Goal: Task Accomplishment & Management: Use online tool/utility

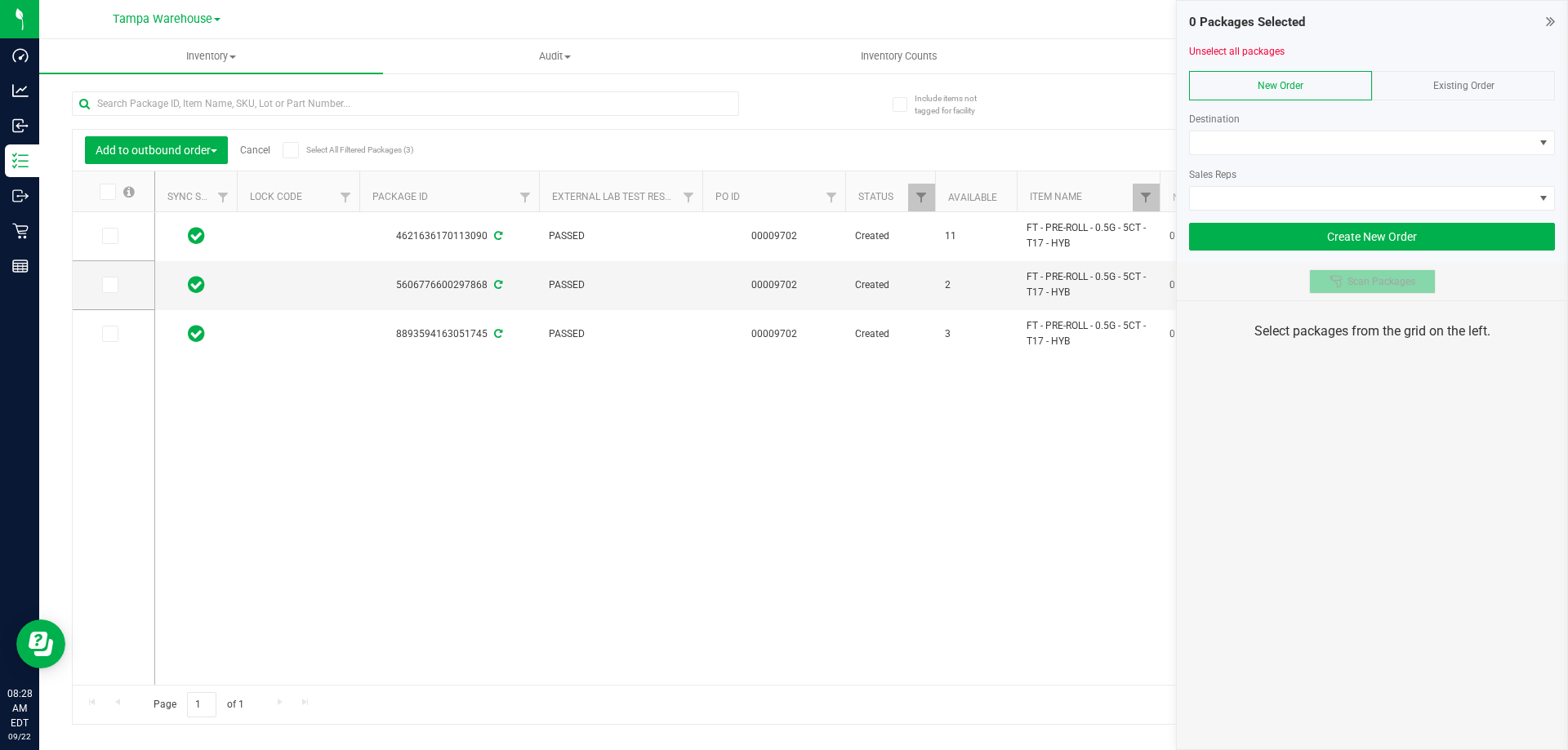
click at [1363, 273] on button "Scan Packages" at bounding box center [1372, 282] width 127 height 25
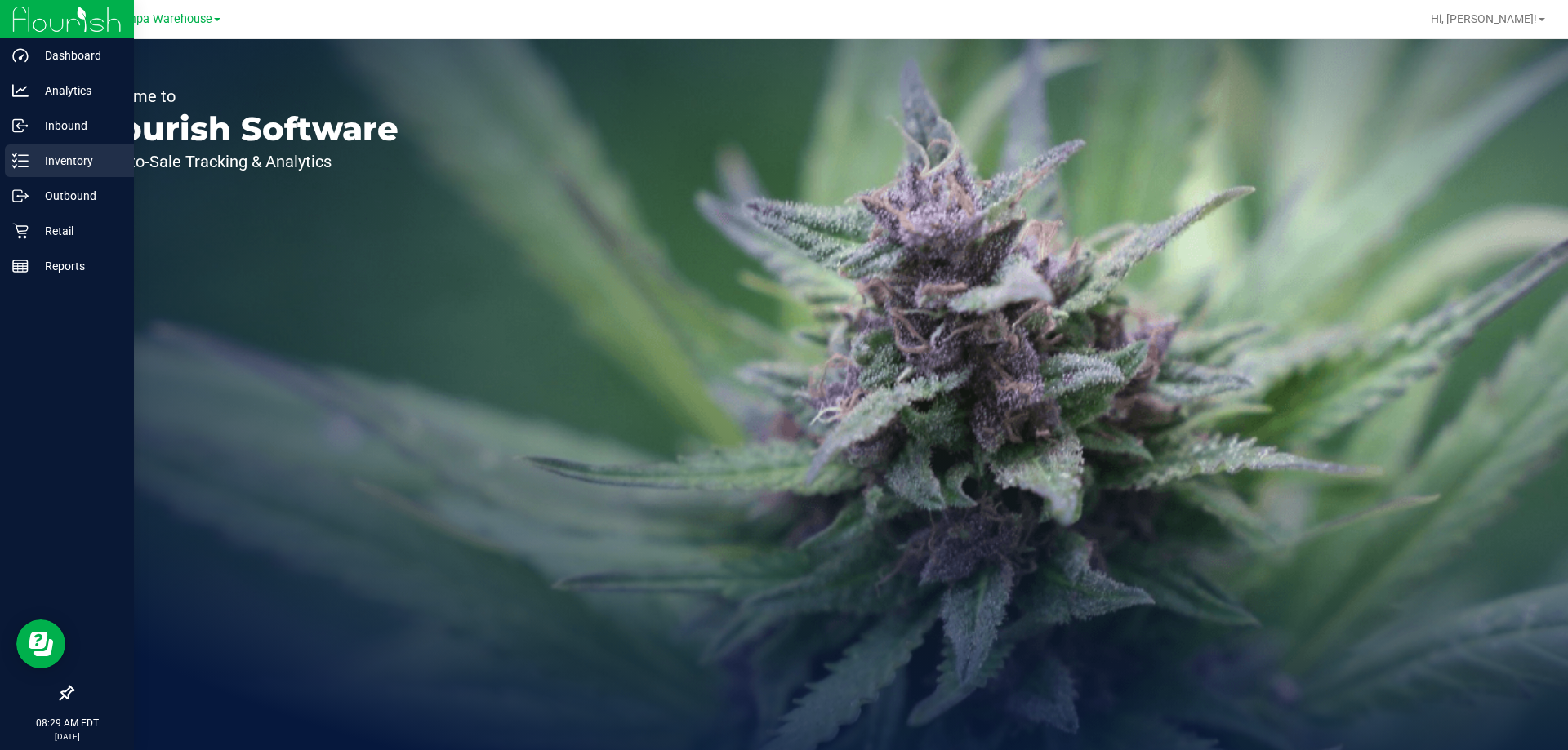
click at [14, 160] on icon at bounding box center [21, 161] width 17 height 17
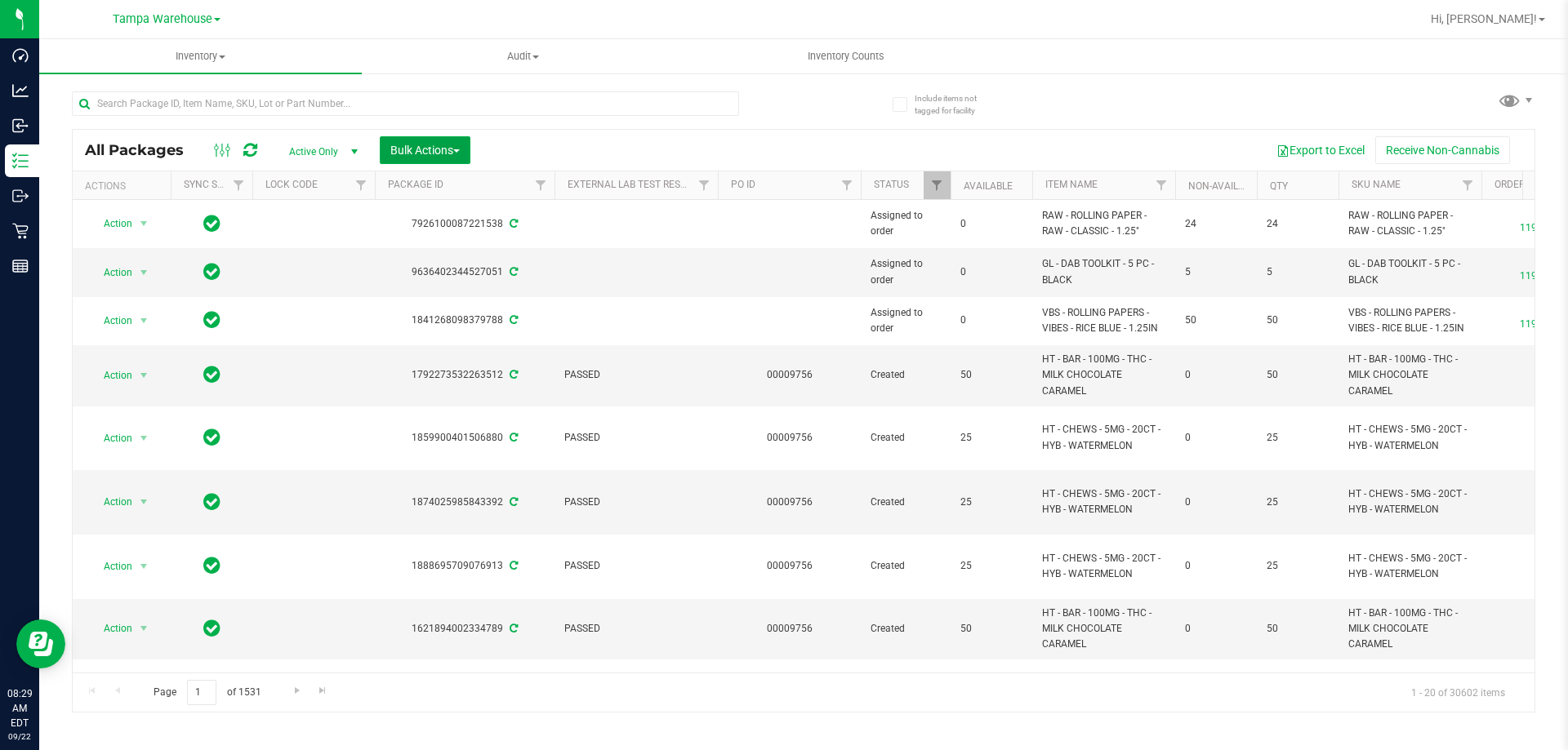
click at [460, 149] on span "button" at bounding box center [457, 151] width 7 height 3
click at [467, 179] on div "Add to outbound order" at bounding box center [456, 190] width 133 height 27
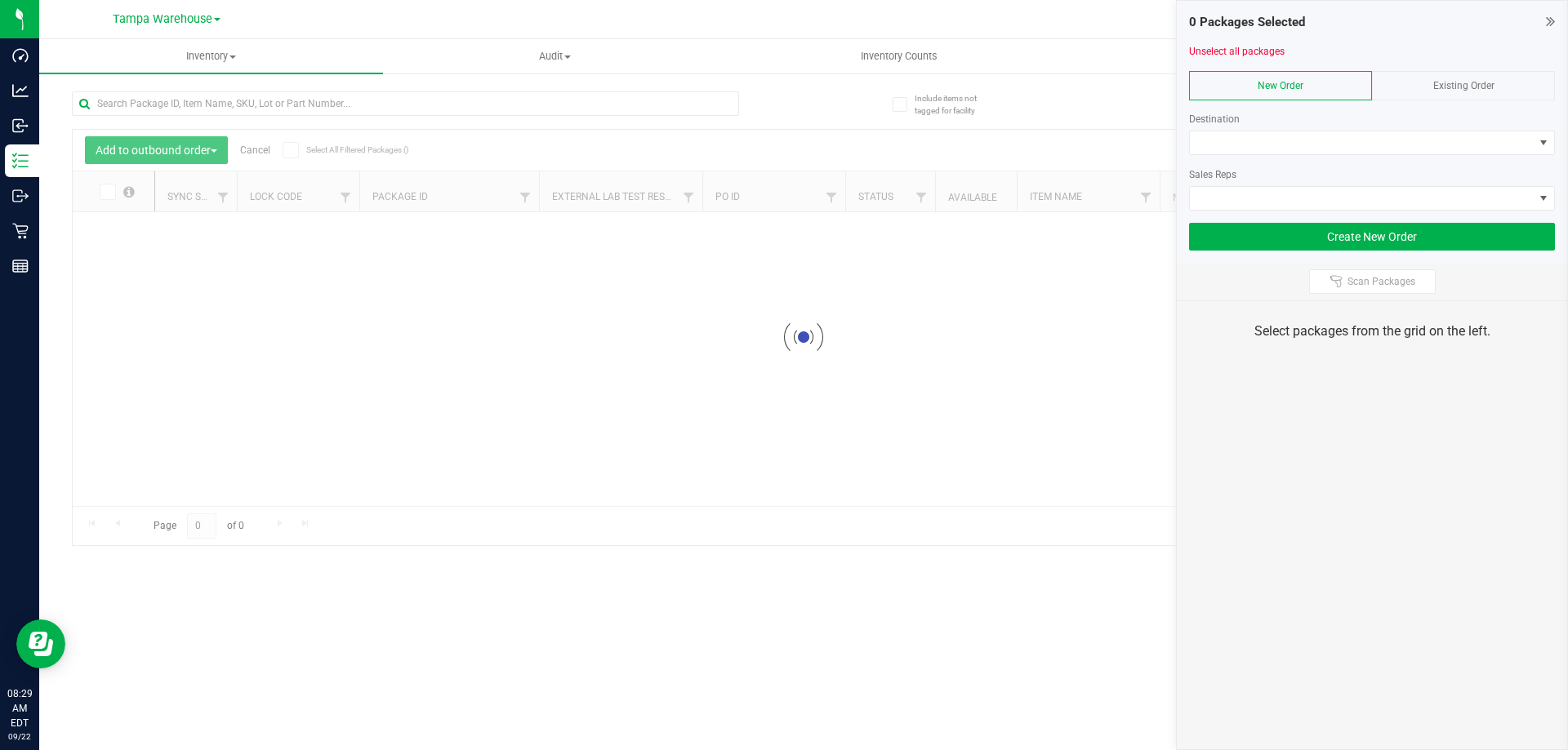
click at [1379, 294] on div "Scan Packages" at bounding box center [1371, 281] width 391 height 37
click at [1379, 287] on span "Scan Packages" at bounding box center [1381, 282] width 68 height 13
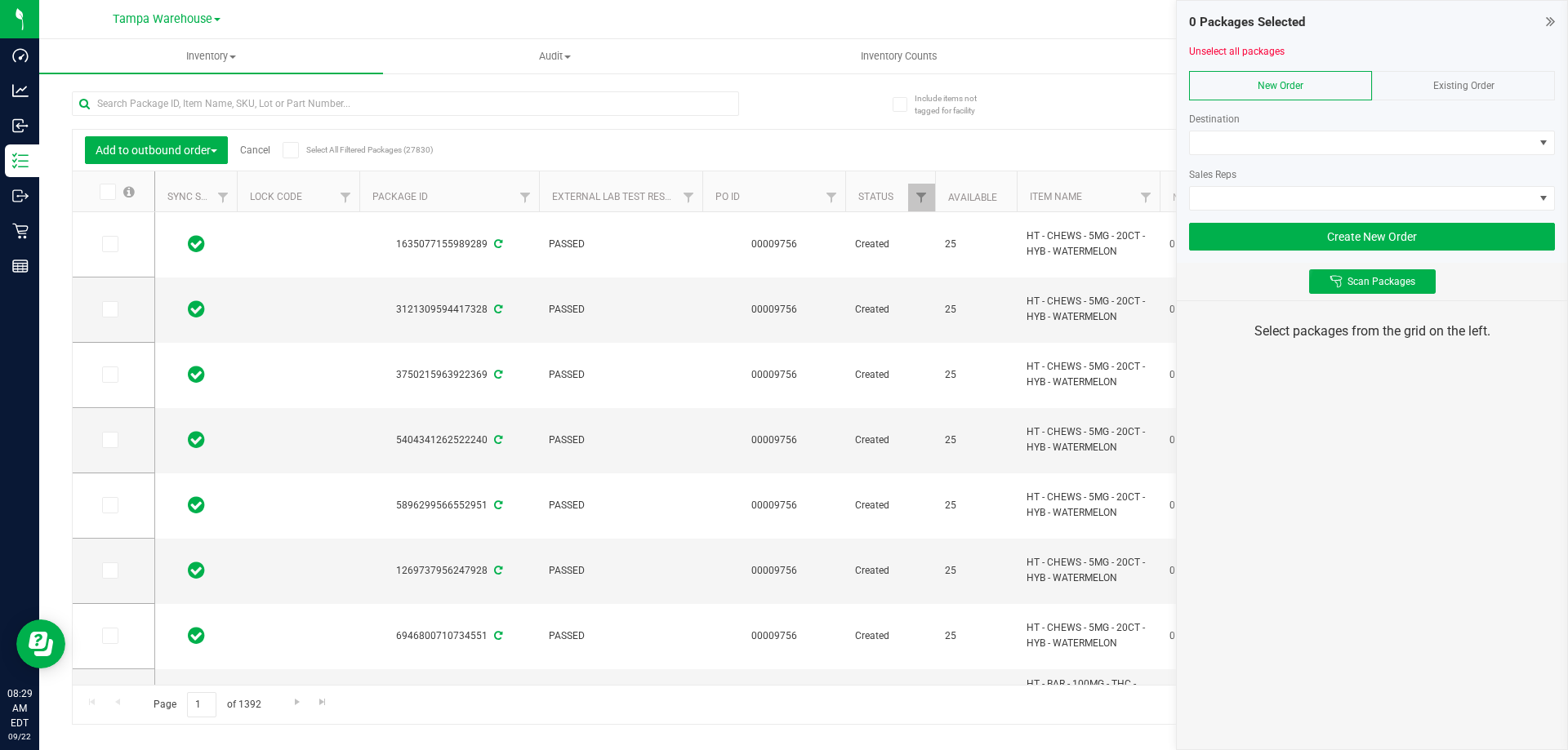
type input "[DATE]"
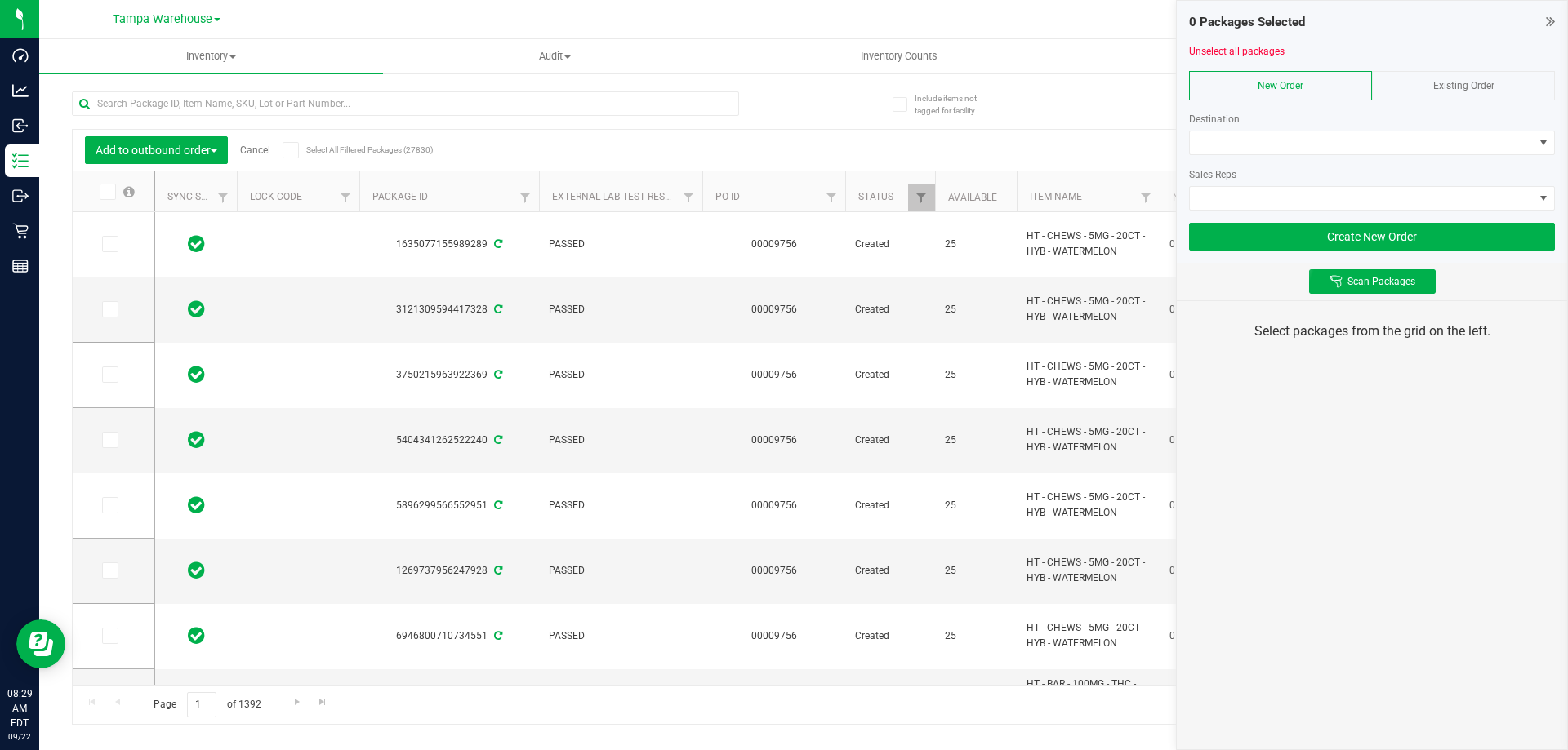
type input "[DATE]"
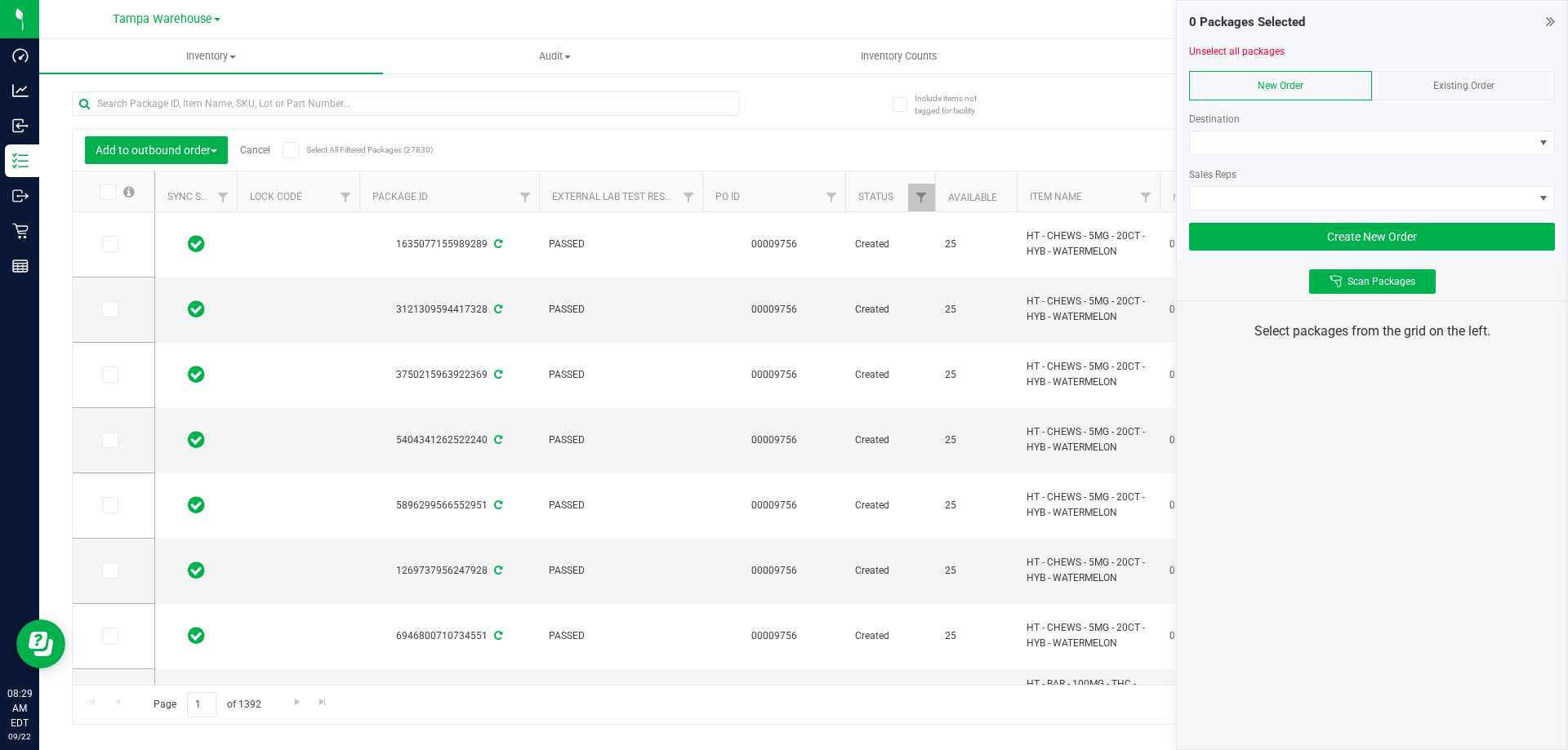
type input "[DATE]"
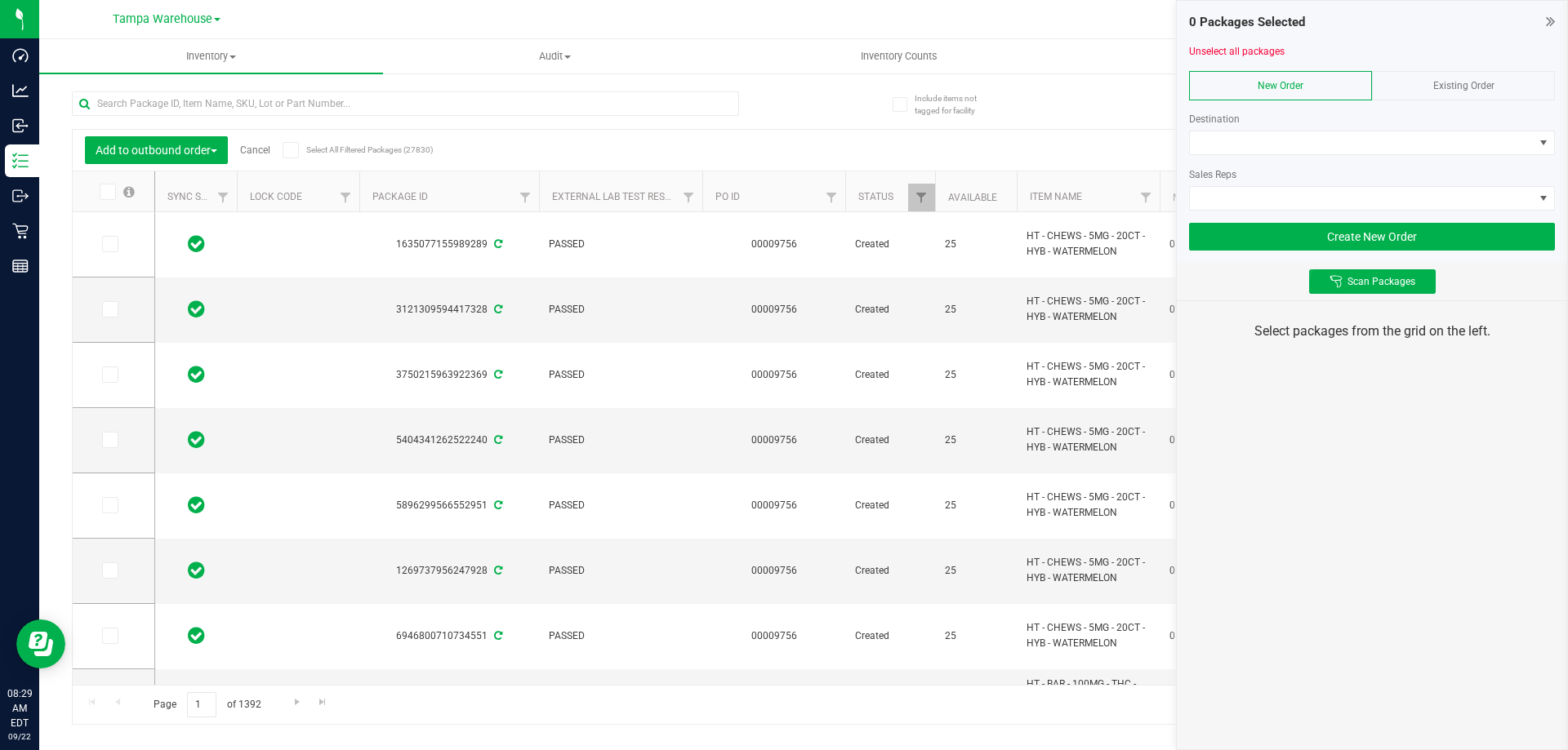
type input "[DATE]"
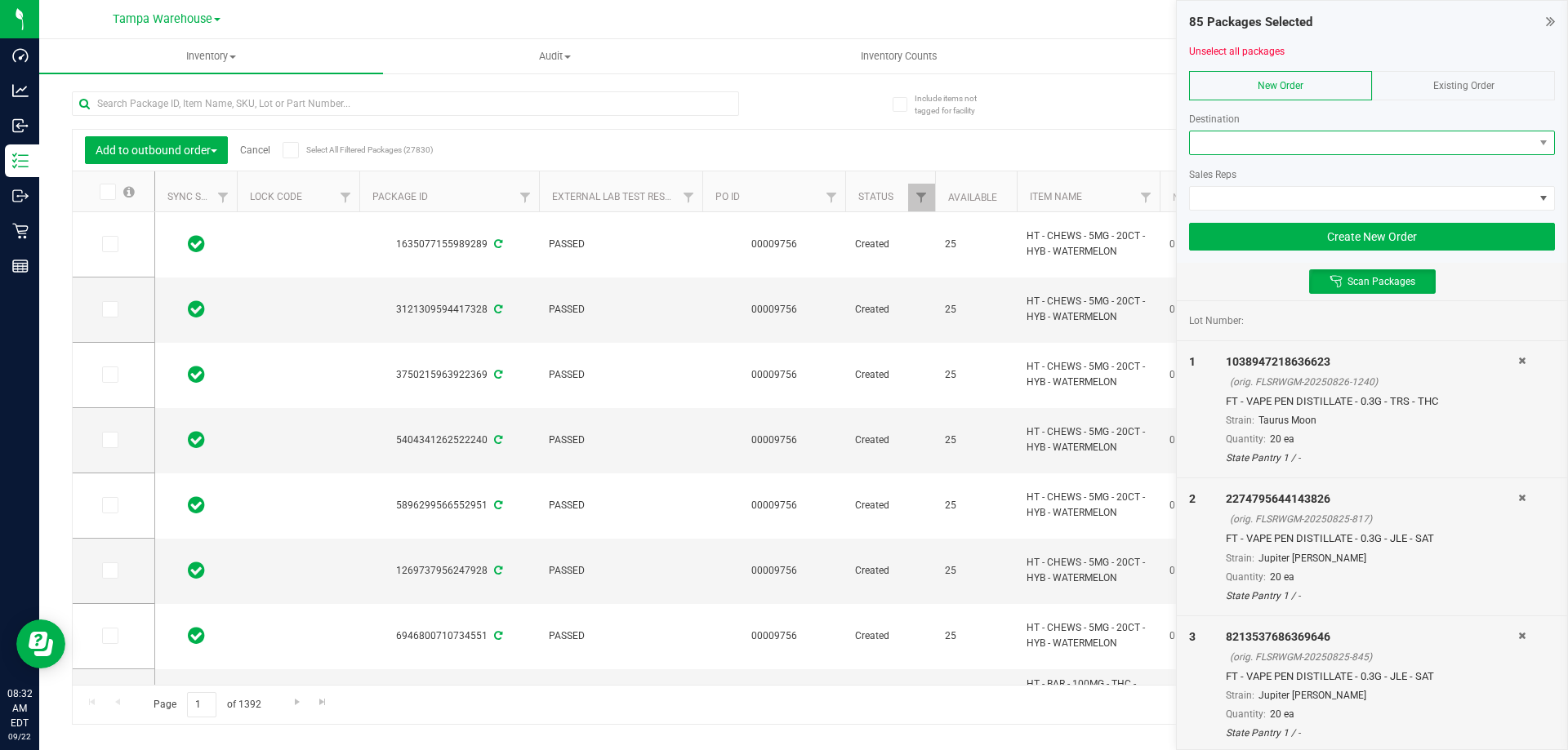
click at [1231, 133] on span at bounding box center [1362, 143] width 344 height 23
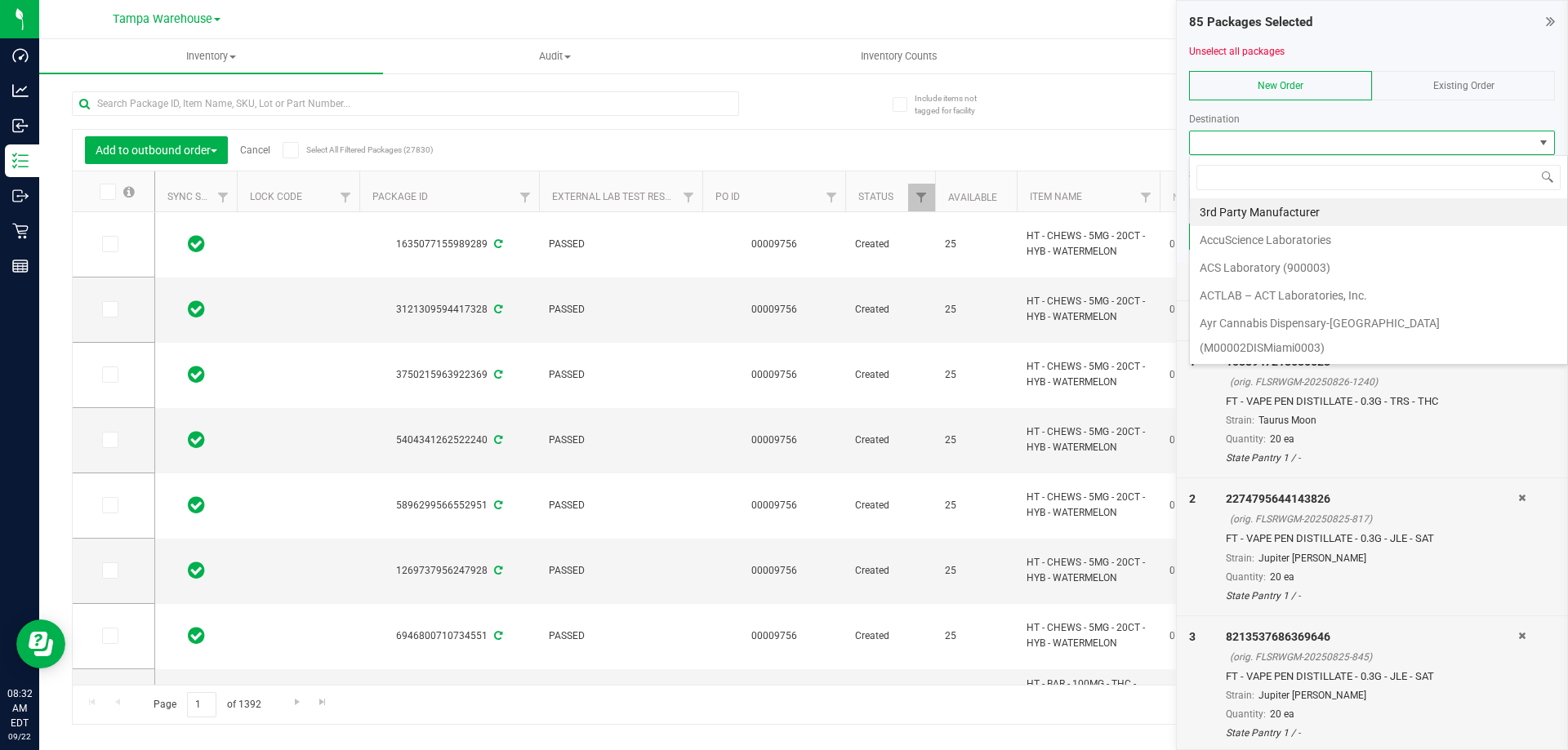
scroll to position [25, 366]
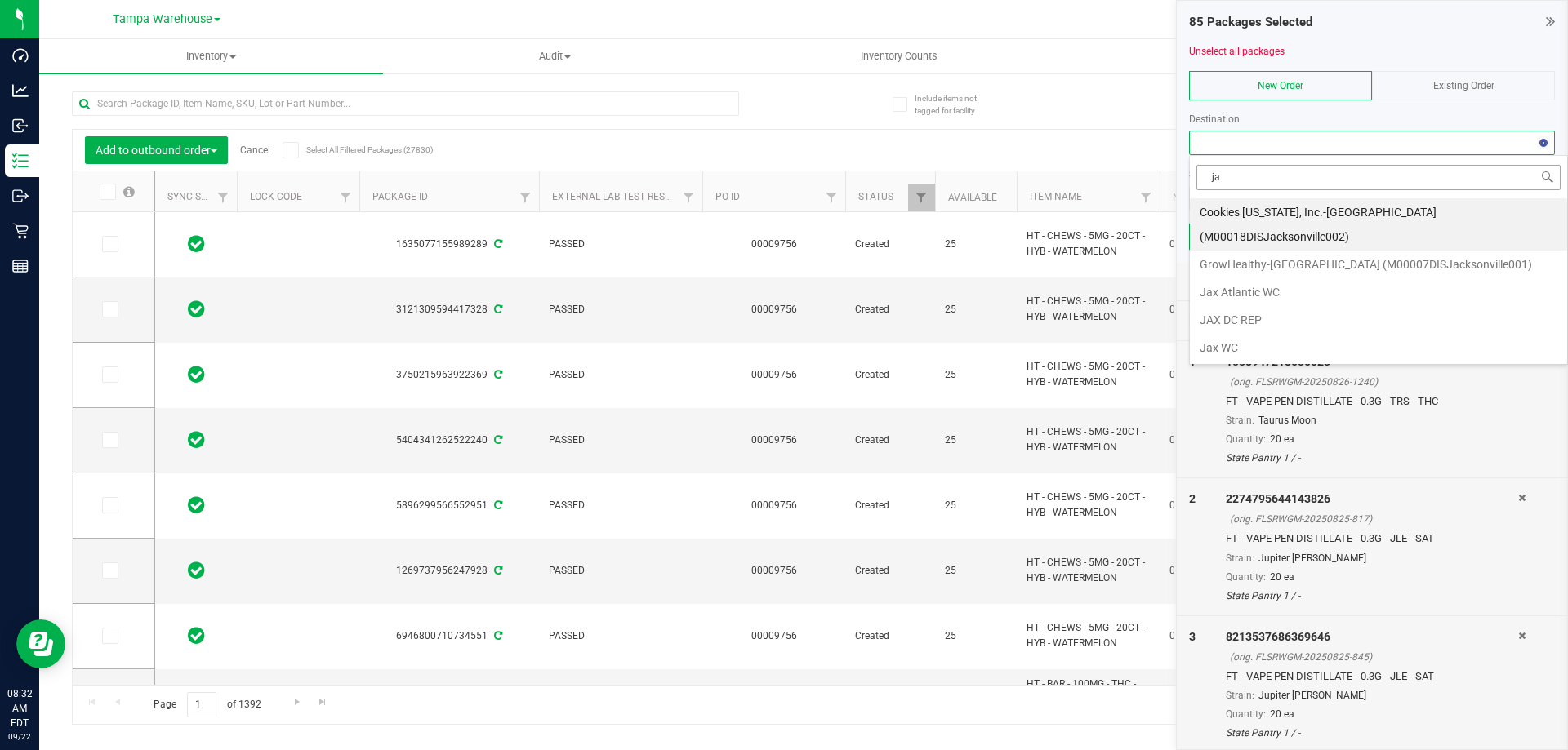
type input "jax"
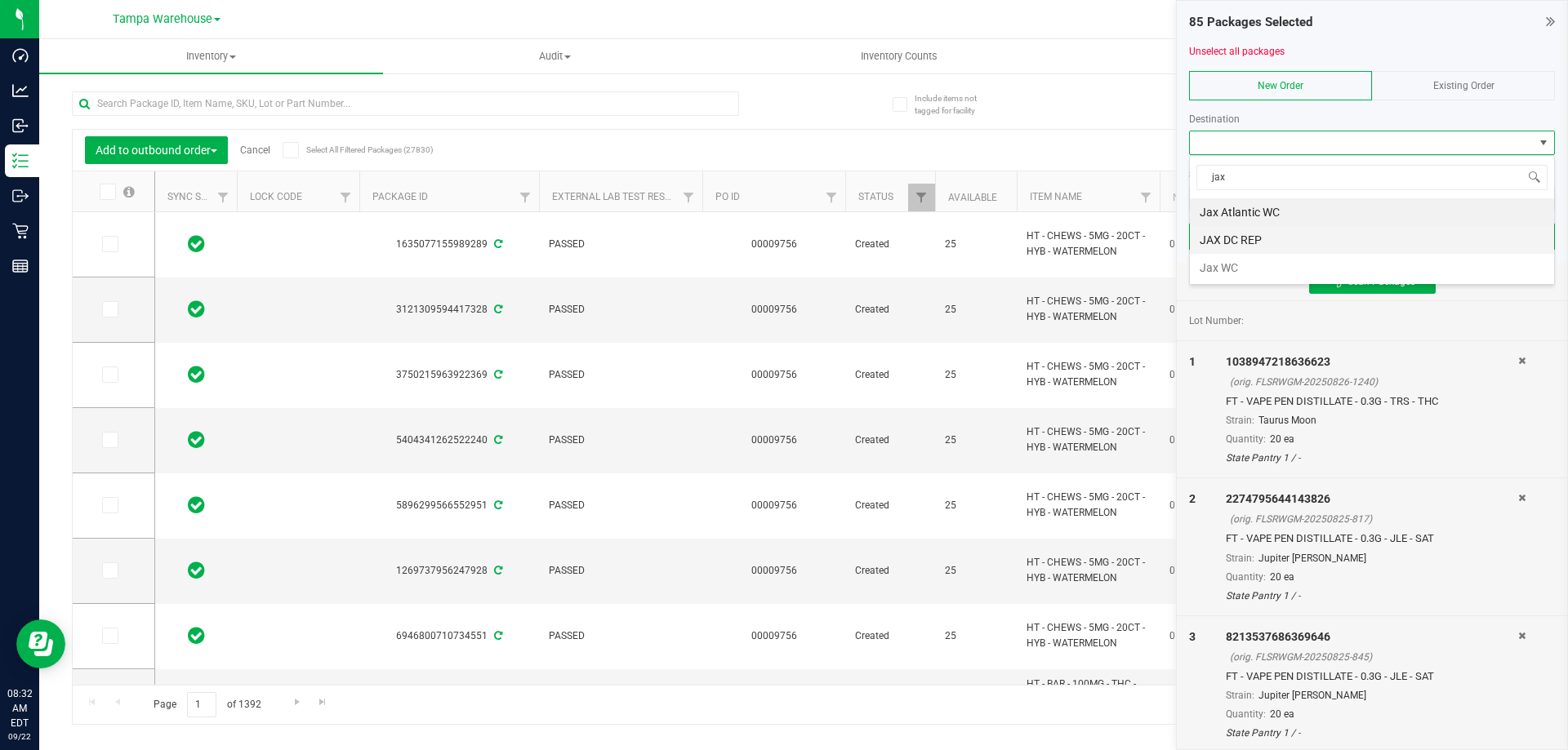
click at [1232, 246] on li "JAX DC REP" at bounding box center [1371, 240] width 364 height 27
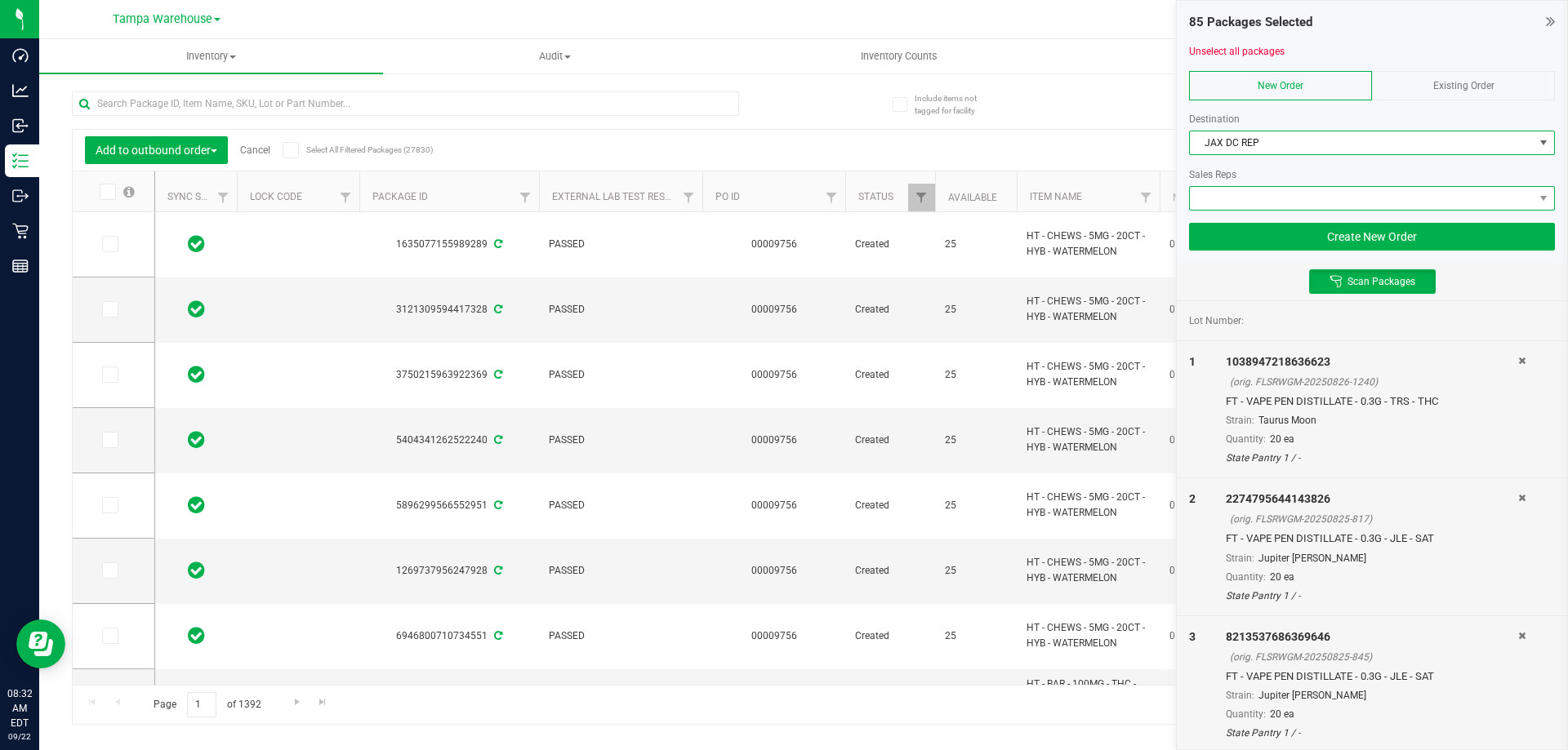
click at [1233, 207] on span at bounding box center [1362, 199] width 344 height 23
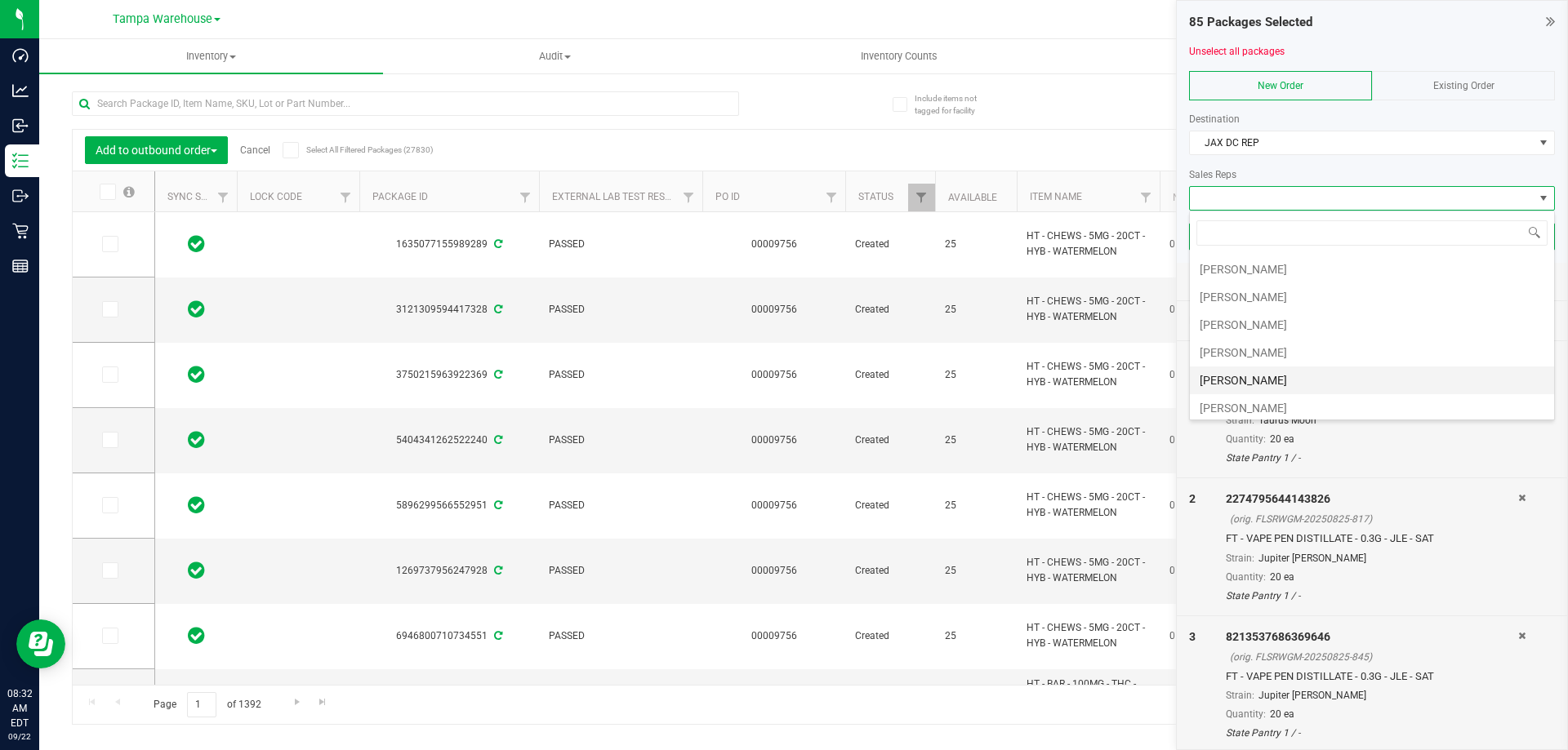
scroll to position [163, 0]
click at [1263, 362] on li "[PERSON_NAME]" at bounding box center [1371, 354] width 364 height 27
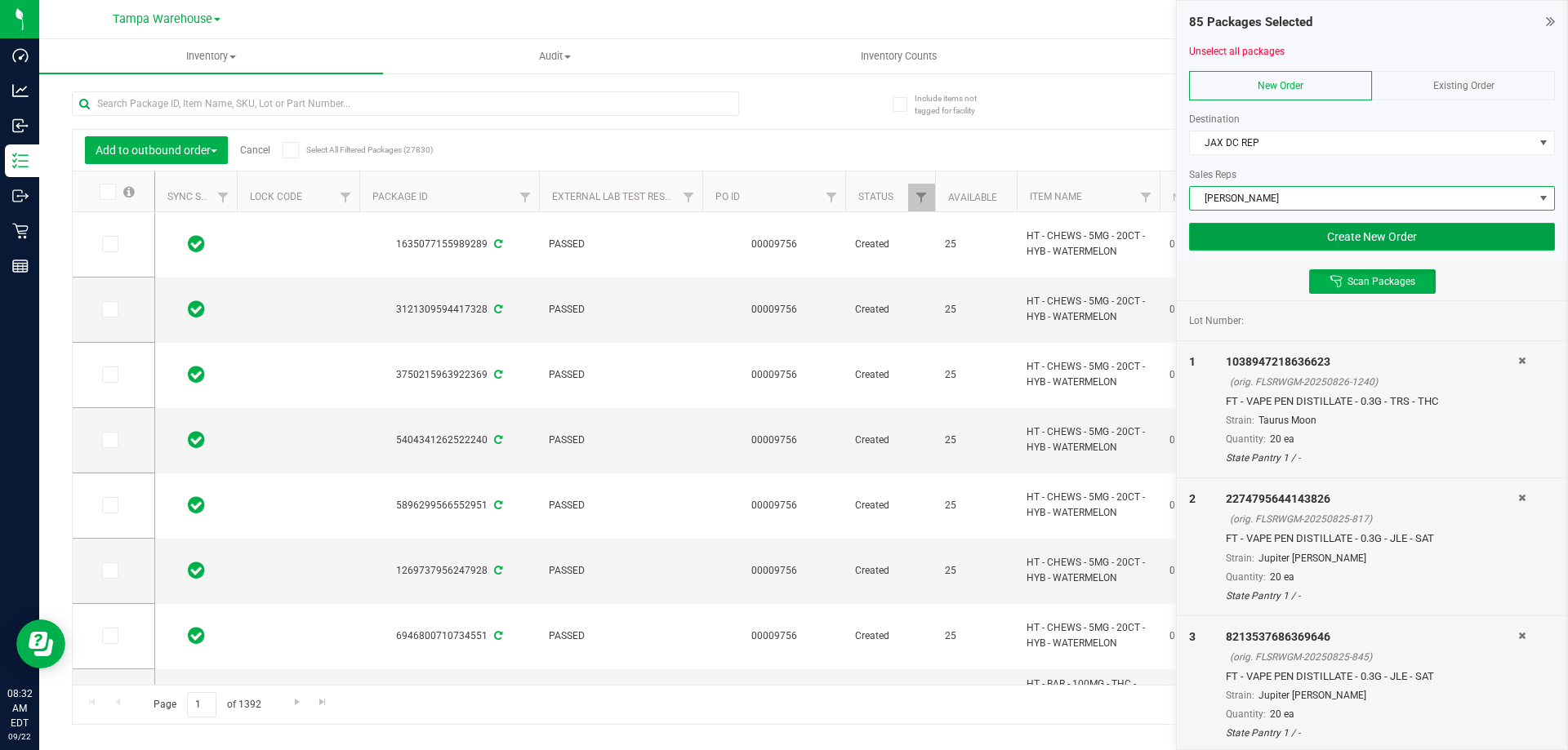
click at [1394, 234] on button "Create New Order" at bounding box center [1371, 236] width 366 height 27
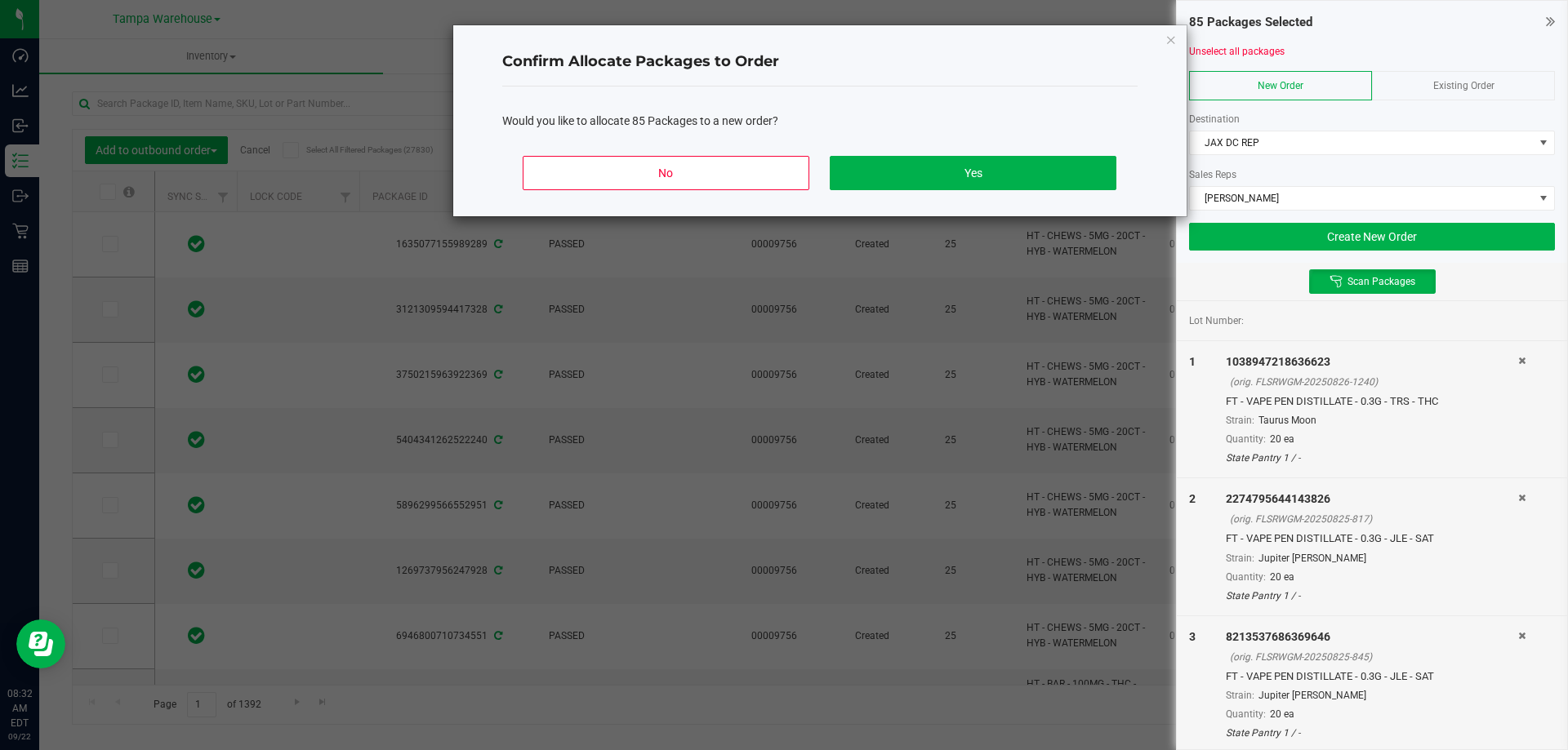
click at [1002, 191] on div "No Yes" at bounding box center [820, 179] width 635 height 74
click at [1010, 185] on button "Yes" at bounding box center [973, 172] width 286 height 34
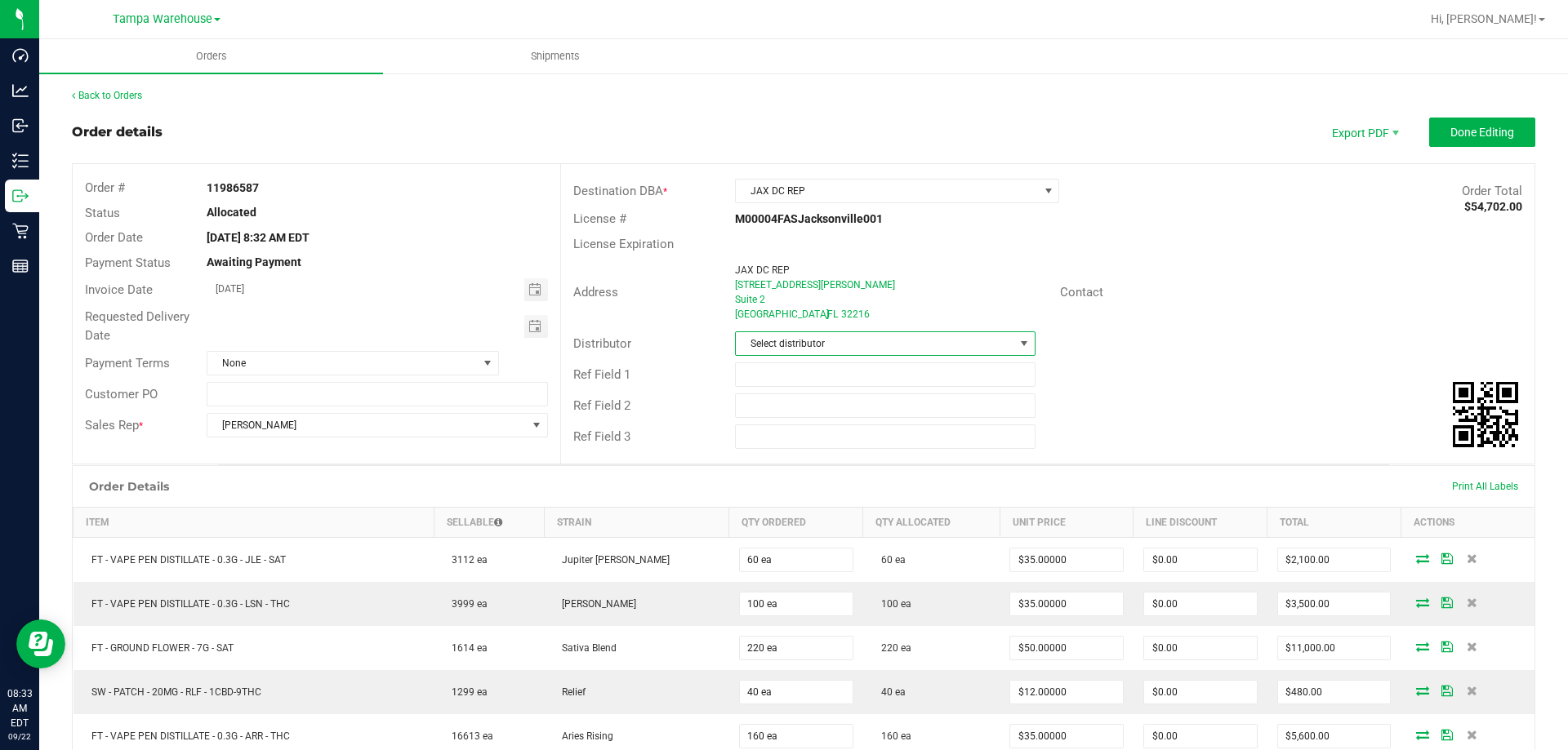
click at [910, 346] on span "Select distributor" at bounding box center [875, 344] width 278 height 23
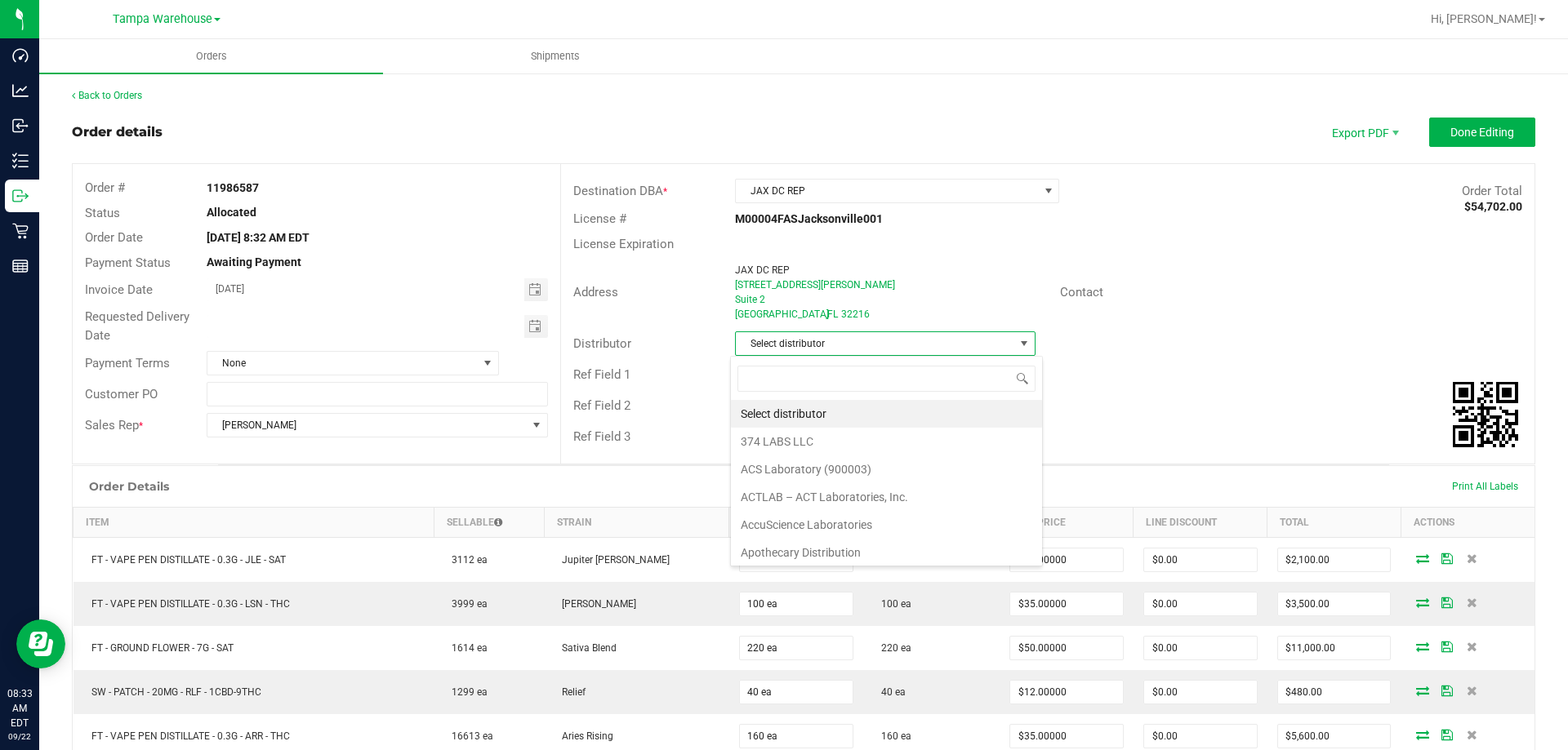
scroll to position [25, 298]
type input "[GEOGRAPHIC_DATA]"
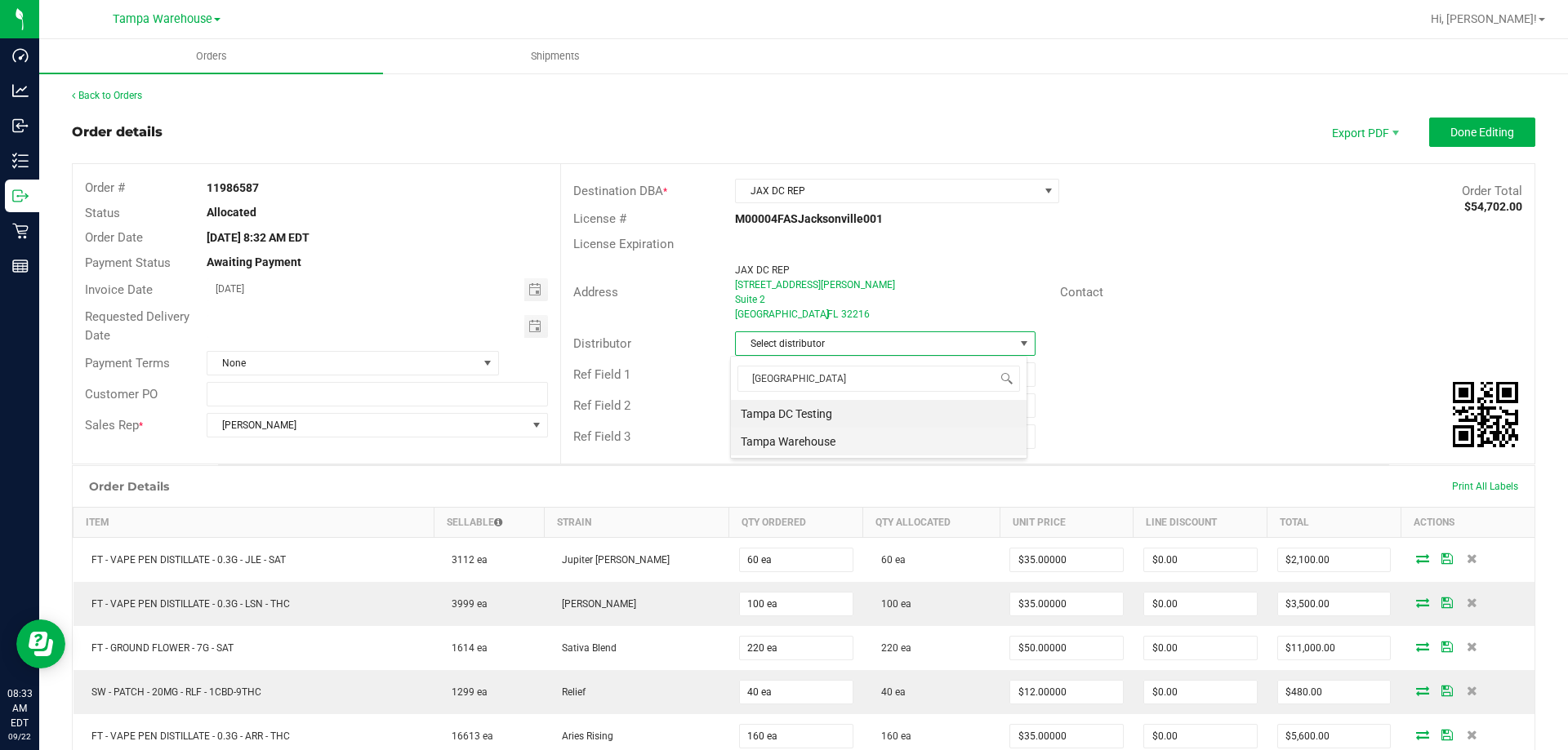
click at [768, 448] on li "Tampa Warehouse" at bounding box center [879, 441] width 296 height 27
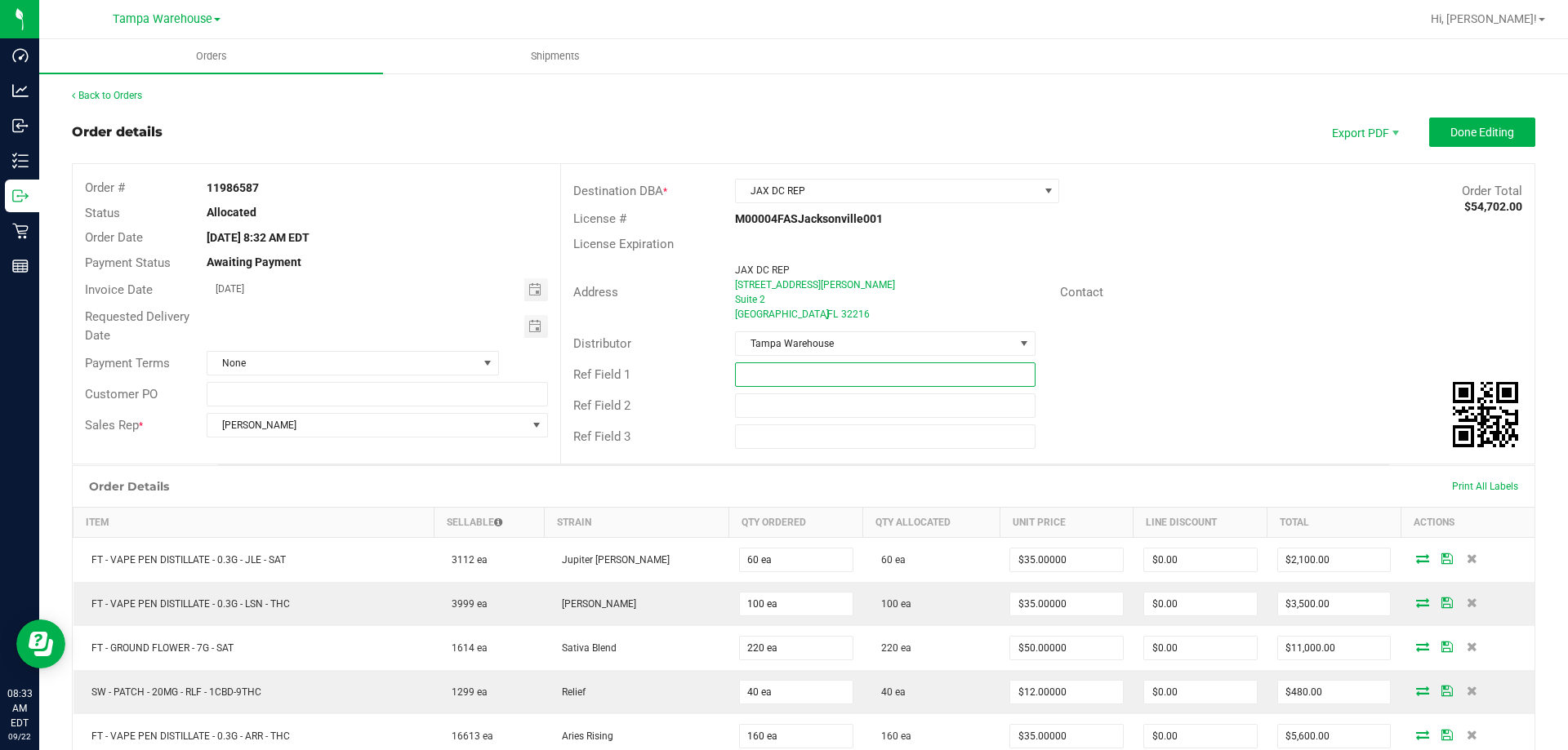
click at [782, 383] on input "text" at bounding box center [886, 375] width 300 height 25
type input "JAX DC PG3"
click at [856, 415] on input "text" at bounding box center [886, 406] width 300 height 25
click at [526, 336] on span "Toggle calendar" at bounding box center [536, 327] width 24 height 23
type input "CANNABIS"
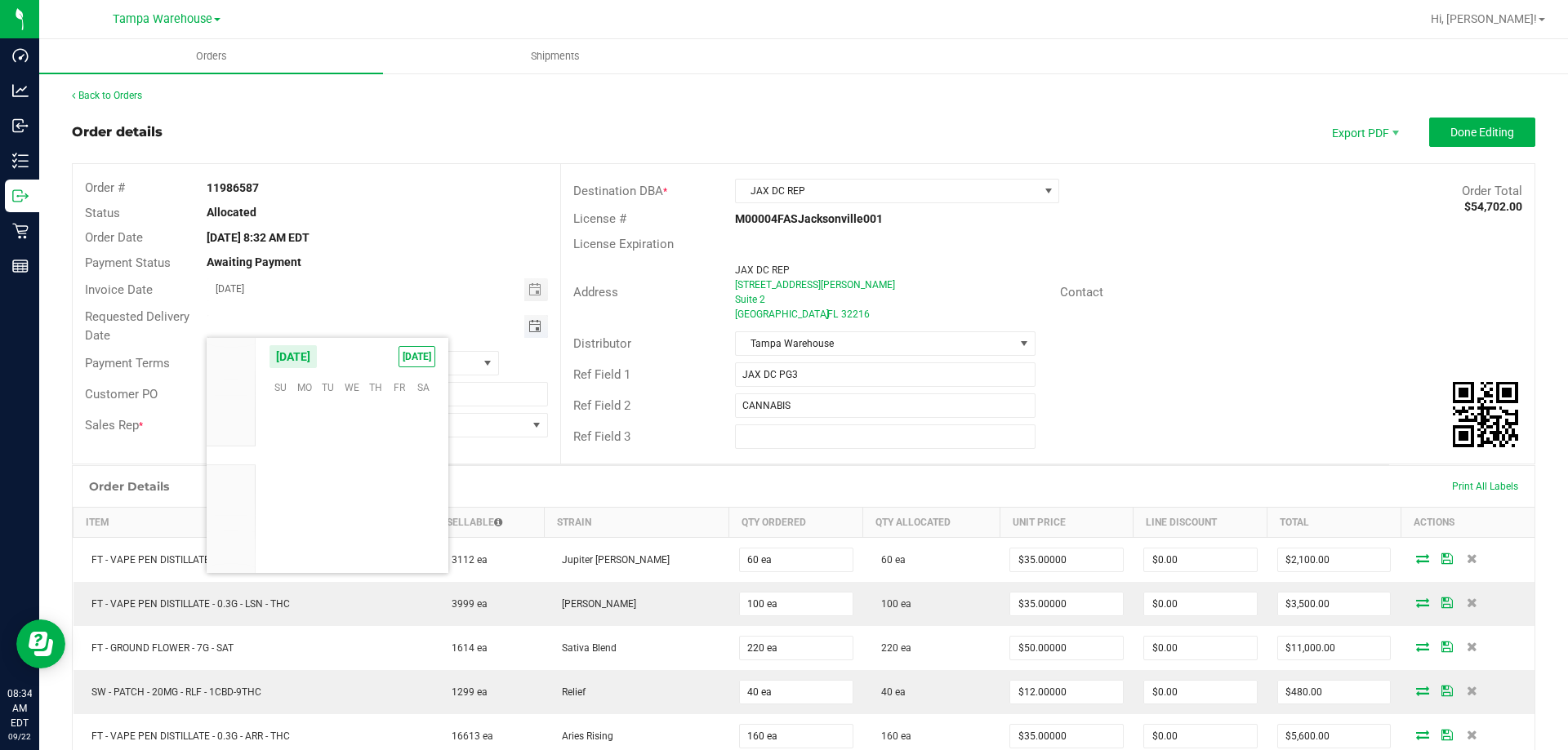
scroll to position [264751, 0]
click at [322, 489] on span "23" at bounding box center [328, 486] width 24 height 26
type input "[DATE]"
click at [1479, 126] on span "Done Editing" at bounding box center [1482, 133] width 64 height 13
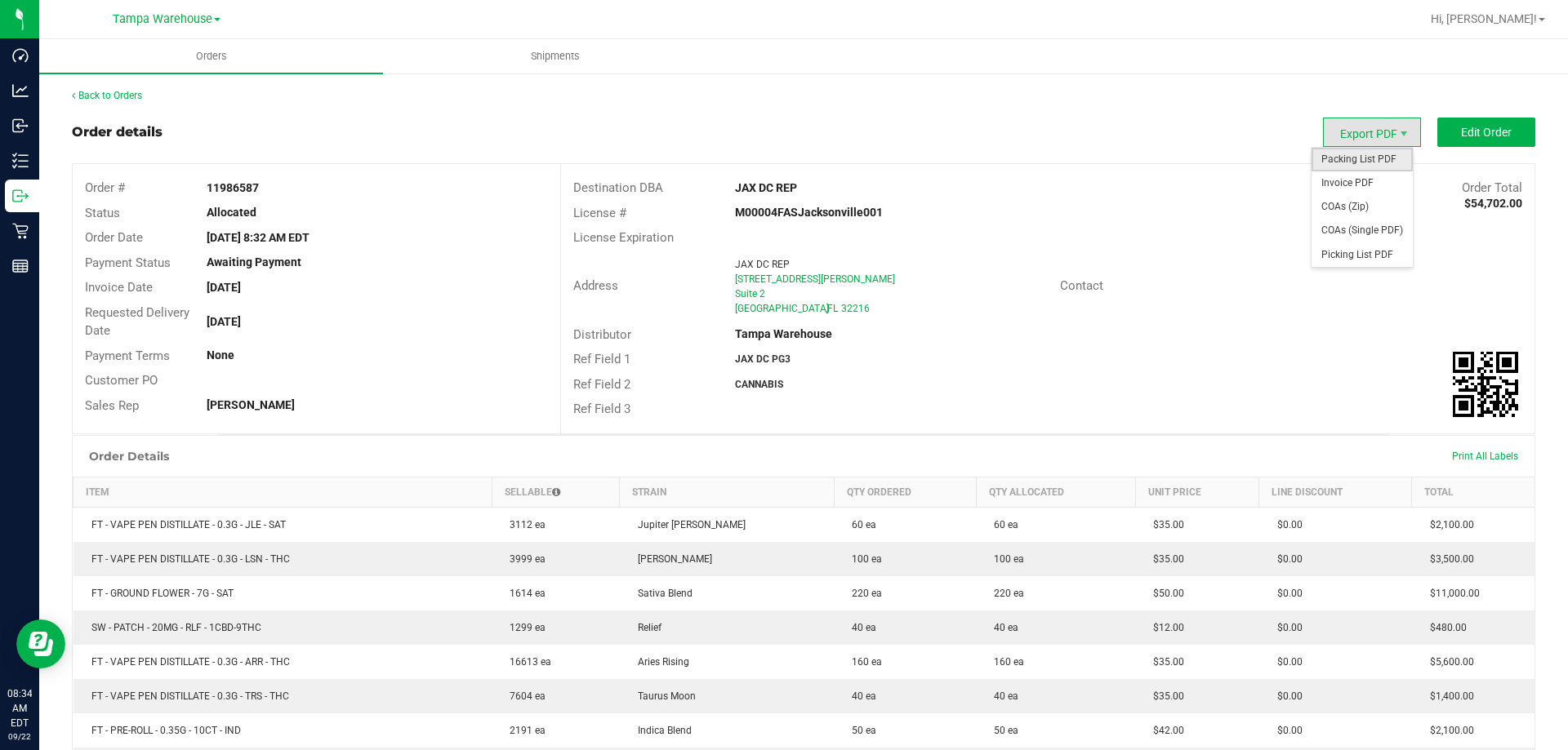
click at [1379, 157] on span "Packing List PDF" at bounding box center [1362, 159] width 101 height 24
